Goal: Task Accomplishment & Management: Use online tool/utility

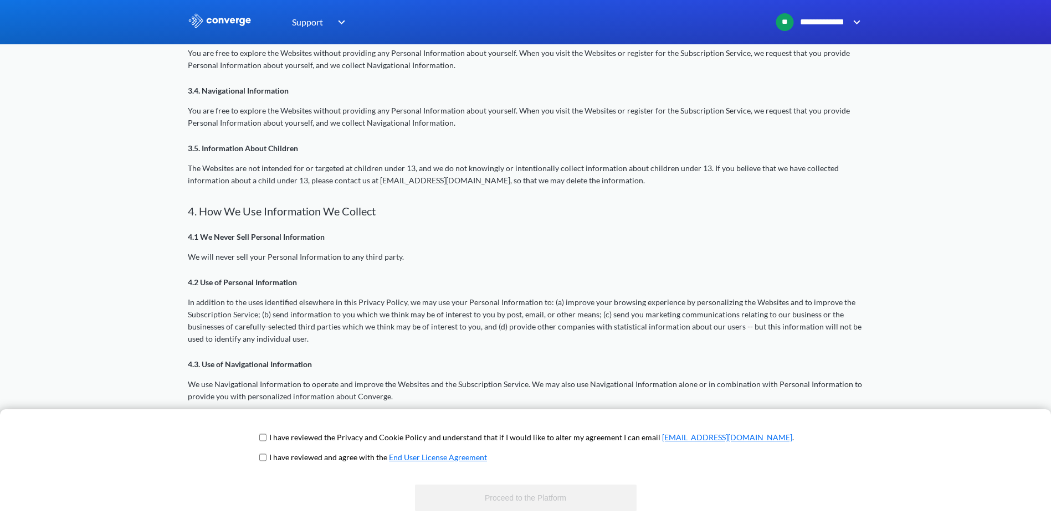
scroll to position [665, 0]
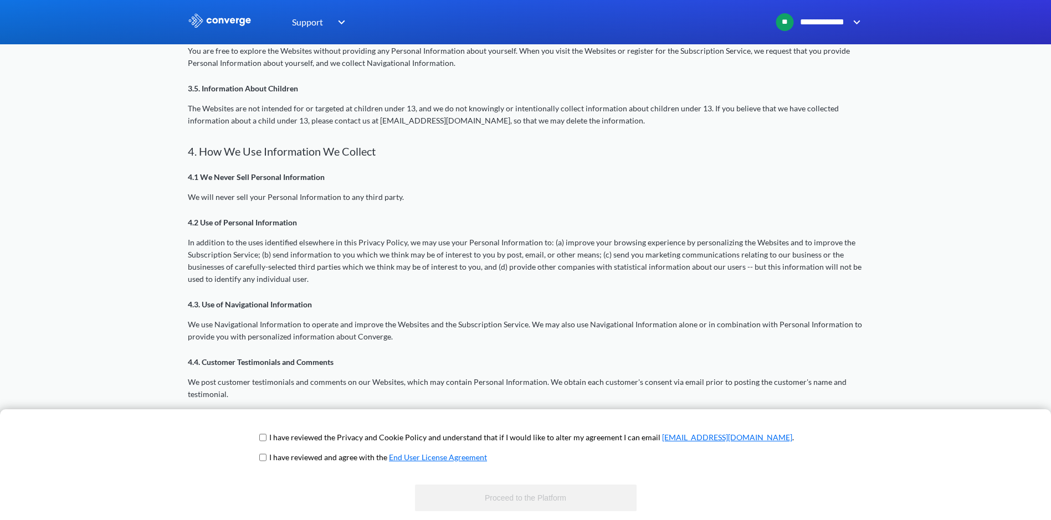
click at [357, 438] on p "I have reviewed the Privacy and Cookie Policy and understand that if I would li…" at bounding box center [531, 438] width 525 height 12
click at [302, 432] on span "I have reviewed the Privacy and Cookie Policy and understand that if I would li…" at bounding box center [525, 442] width 537 height 20
click at [267, 439] on input "checkbox" at bounding box center [262, 437] width 7 height 9
checkbox input "true"
click at [300, 465] on span "I have reviewed and agree with the End User License Agreement" at bounding box center [525, 462] width 537 height 20
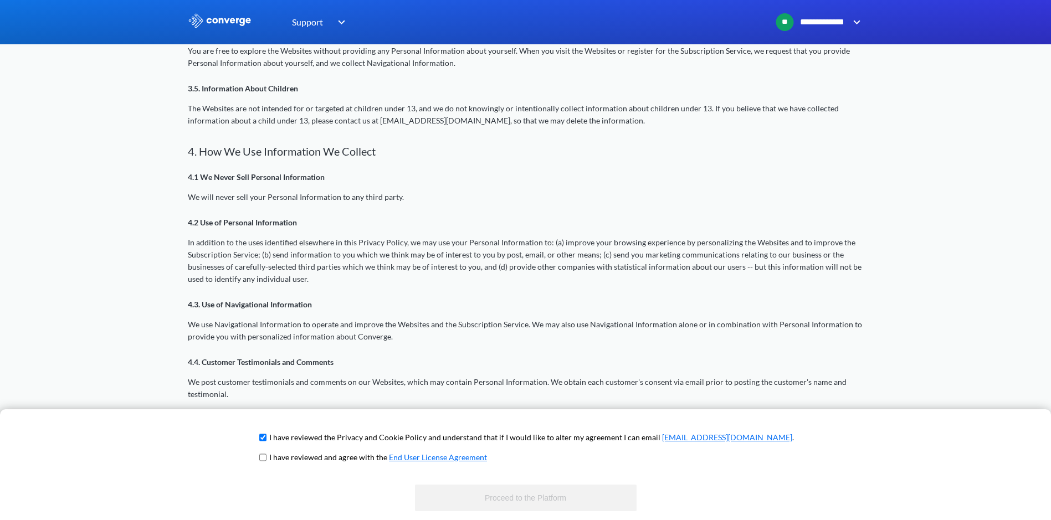
click at [267, 458] on input "checkbox" at bounding box center [262, 457] width 7 height 9
checkbox input "true"
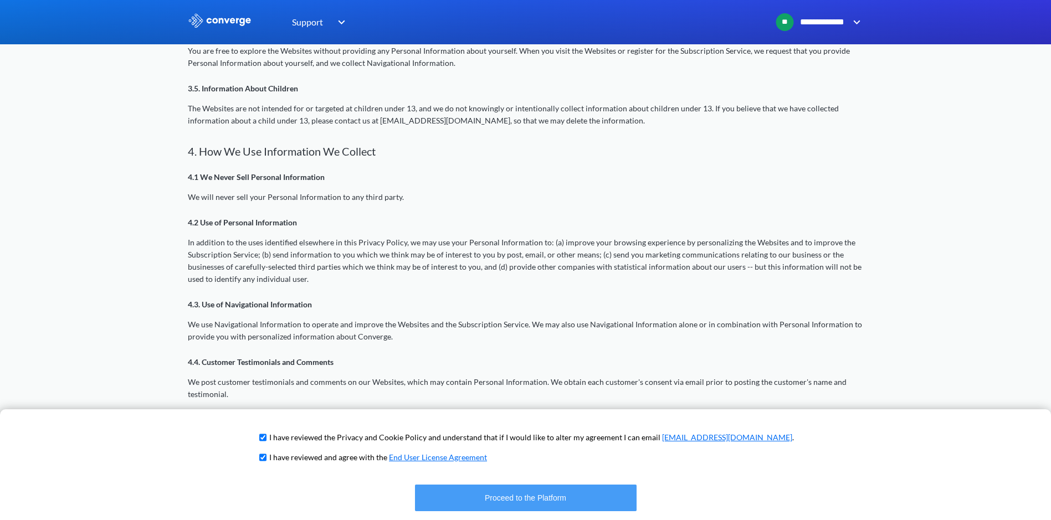
click at [551, 499] on button "Proceed to the Platform" at bounding box center [526, 498] width 222 height 27
